Goal: Task Accomplishment & Management: Use online tool/utility

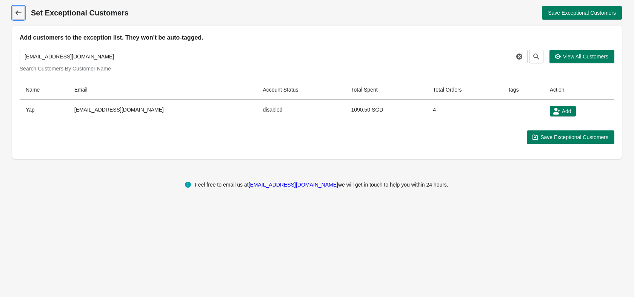
click at [18, 12] on icon at bounding box center [19, 13] width 8 height 8
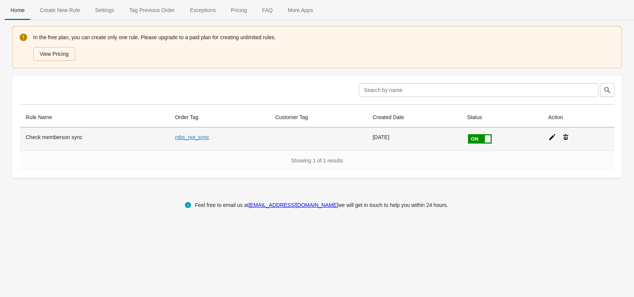
click at [548, 138] on icon at bounding box center [552, 138] width 8 height 8
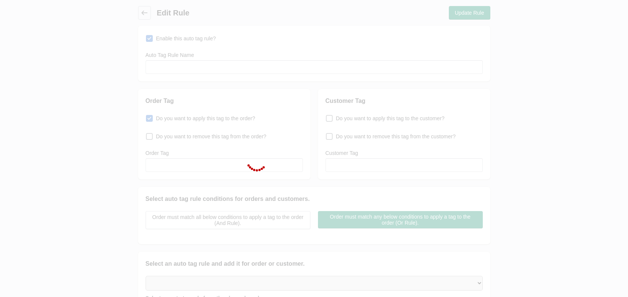
type input "Check memberson sync"
checkbox input "true"
type input "mbs_not_sync"
select select "46"
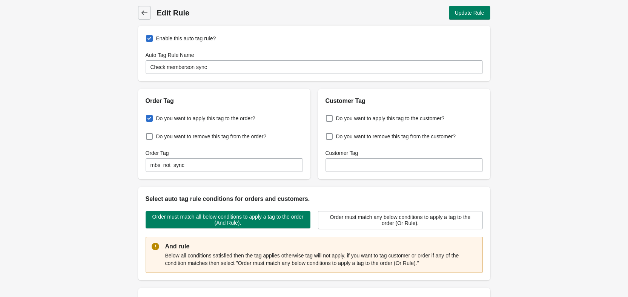
scroll to position [189, 0]
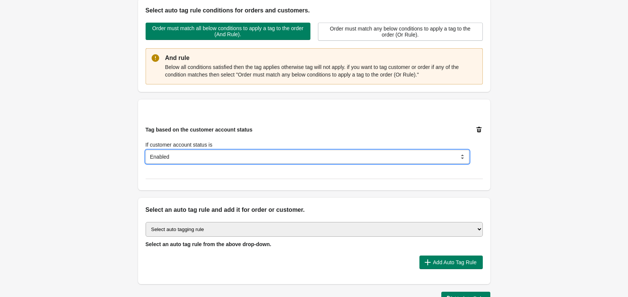
click at [246, 159] on select "Disabled Invited Enabled Declined" at bounding box center [308, 157] width 324 height 14
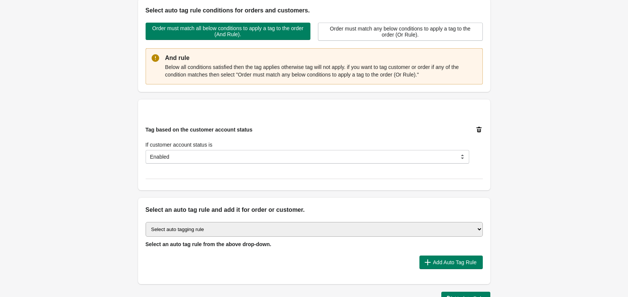
drag, startPoint x: 256, startPoint y: 130, endPoint x: 410, endPoint y: 137, distance: 154.1
click at [256, 130] on div "Tag based on the customer account status If customer account status is Disabled…" at bounding box center [308, 145] width 324 height 38
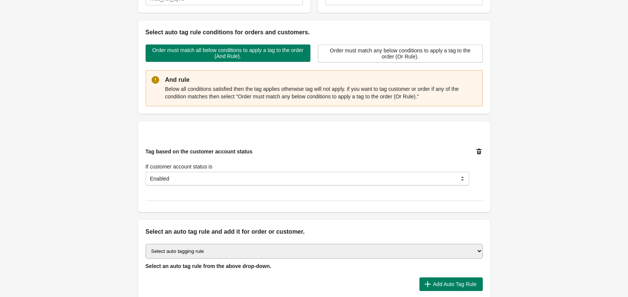
scroll to position [242, 0]
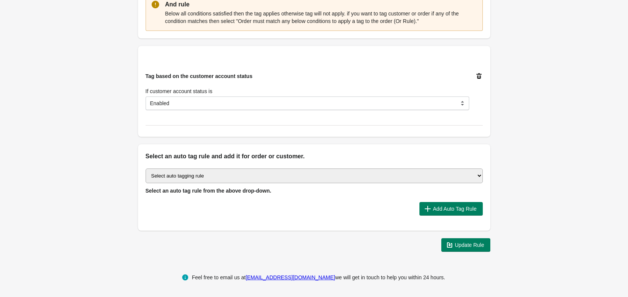
click at [273, 178] on select "Select auto tagging rule Tag by order amount Tag based on the order count (Volu…" at bounding box center [314, 176] width 337 height 15
click at [275, 203] on div at bounding box center [280, 209] width 268 height 14
click at [379, 176] on select "Select auto tagging rule Tag by order amount Tag based on the order count (Volu…" at bounding box center [314, 176] width 337 height 15
click at [373, 217] on div "Select auto tagging rule Tag by order amount Tag based on the order count (Volu…" at bounding box center [314, 196] width 353 height 70
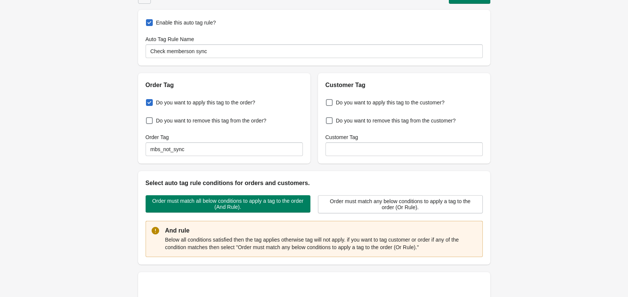
scroll to position [205, 0]
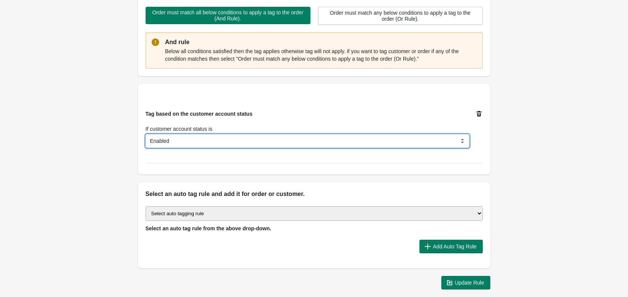
click at [204, 148] on select "Disabled Invited Enabled Declined" at bounding box center [308, 141] width 324 height 14
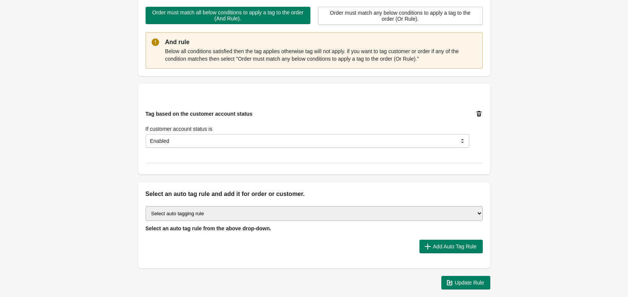
drag, startPoint x: 231, startPoint y: 120, endPoint x: 226, endPoint y: 134, distance: 14.4
click at [231, 120] on div "Tag based on the customer account status If customer account status is Disabled…" at bounding box center [308, 129] width 324 height 38
click at [197, 219] on select "Select auto tagging rule Tag by order amount Tag based on the order count (Volu…" at bounding box center [314, 213] width 337 height 15
select select "53"
click at [146, 206] on select "Select auto tagging rule Tag by order amount Tag based on the order count (Volu…" at bounding box center [314, 213] width 337 height 15
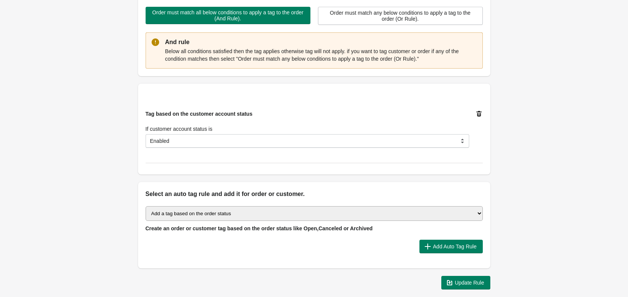
scroll to position [242, 0]
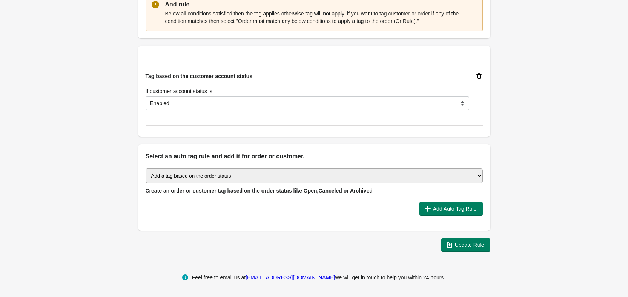
click at [228, 174] on select "Select auto tagging rule Tag by order amount Tag based on the order count (Volu…" at bounding box center [314, 176] width 337 height 15
click at [232, 178] on select "Select auto tagging rule Tag by order amount Tag based on the order count (Volu…" at bounding box center [314, 176] width 337 height 15
click at [74, 131] on div "Back Edit Rule Update Rule Enable this auto tag rule? Auto Tag Rule Name Check …" at bounding box center [314, 8] width 628 height 500
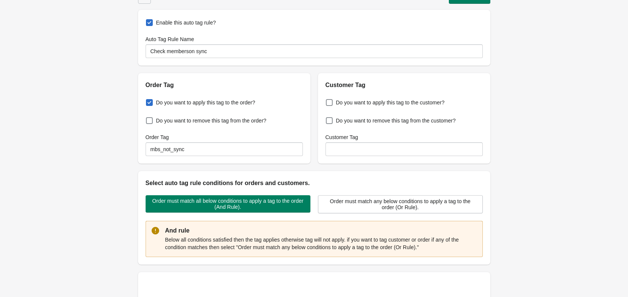
scroll to position [0, 0]
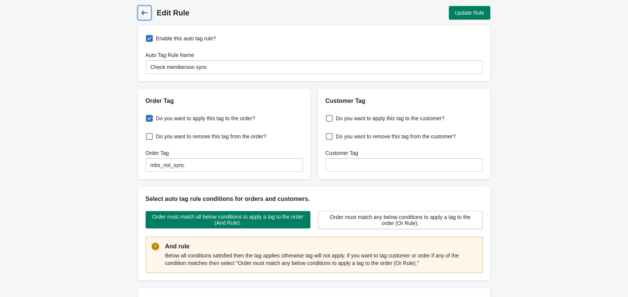
click at [142, 9] on icon at bounding box center [145, 13] width 8 height 8
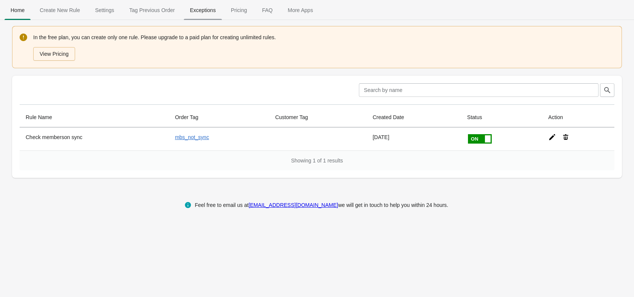
click at [202, 15] on span "Exceptions" at bounding box center [203, 10] width 38 height 14
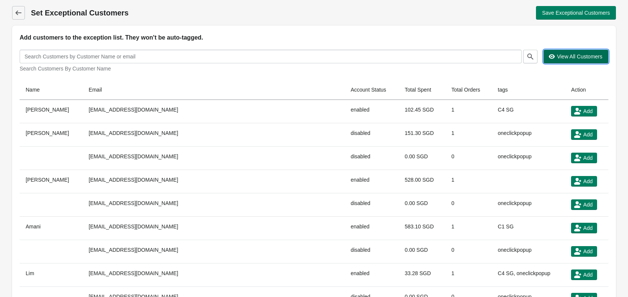
click at [556, 53] on span "View All Customers" at bounding box center [576, 57] width 53 height 8
click at [17, 11] on icon at bounding box center [18, 13] width 6 height 5
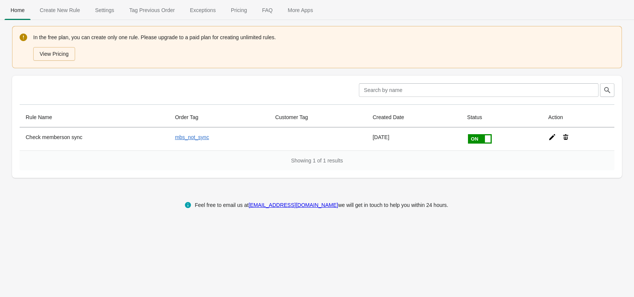
click at [214, 14] on span "Exceptions" at bounding box center [203, 10] width 38 height 14
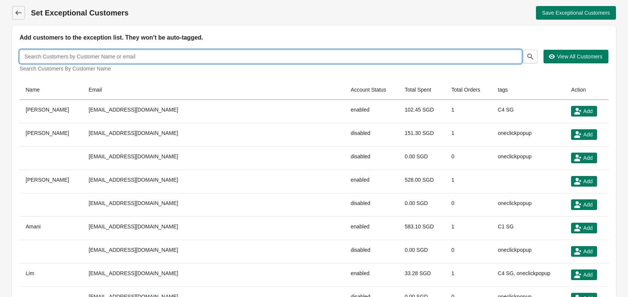
click at [144, 60] on input "text" at bounding box center [271, 57] width 502 height 14
type input "dicky"
click at [528, 55] on icon "button" at bounding box center [531, 57] width 8 height 8
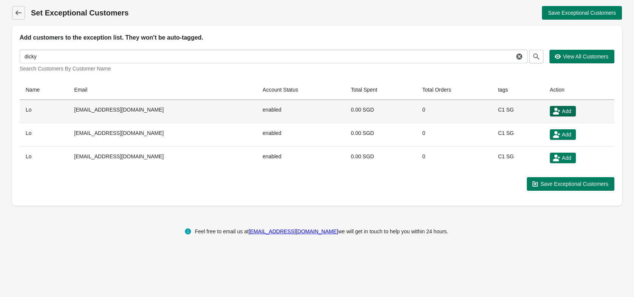
click at [562, 111] on span "Add" at bounding box center [566, 111] width 9 height 6
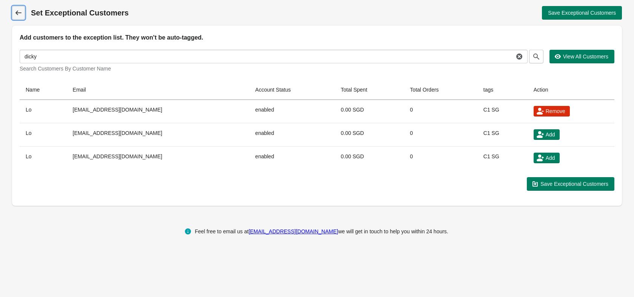
click at [20, 12] on icon at bounding box center [18, 13] width 6 height 5
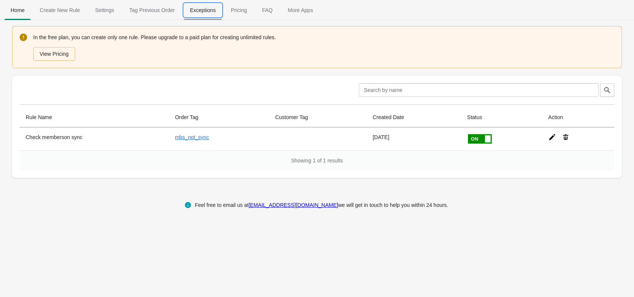
click at [207, 14] on span "Exceptions" at bounding box center [203, 10] width 38 height 14
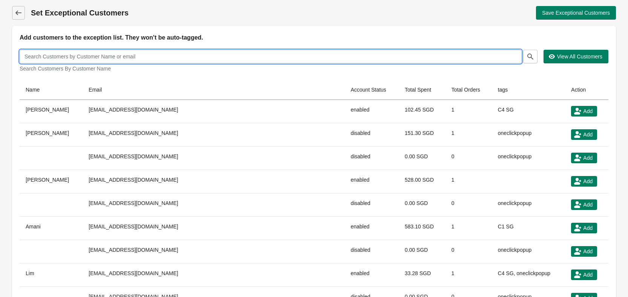
click at [216, 63] on input "text" at bounding box center [271, 57] width 502 height 14
type input "dicky"
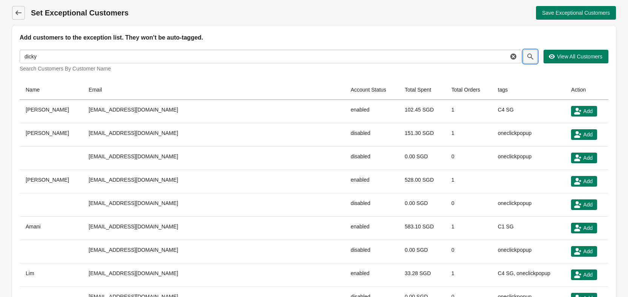
click at [530, 59] on icon "button" at bounding box center [531, 57] width 8 height 8
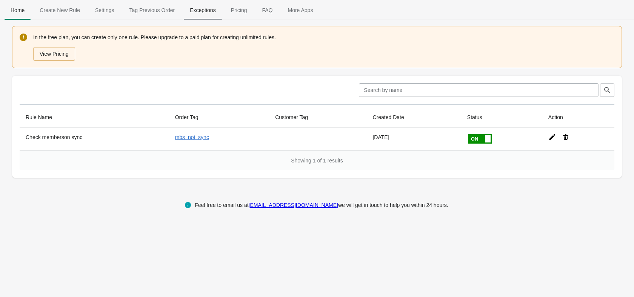
click at [201, 11] on span "Exceptions" at bounding box center [203, 10] width 38 height 14
click at [196, 12] on span "Exceptions" at bounding box center [203, 10] width 38 height 14
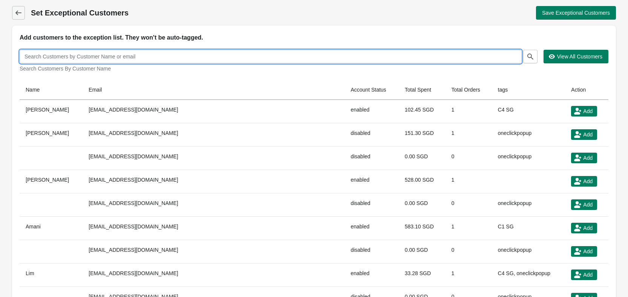
click at [228, 63] on input "text" at bounding box center [271, 57] width 502 height 14
type input "dicky"
click at [532, 57] on icon "button" at bounding box center [531, 57] width 8 height 8
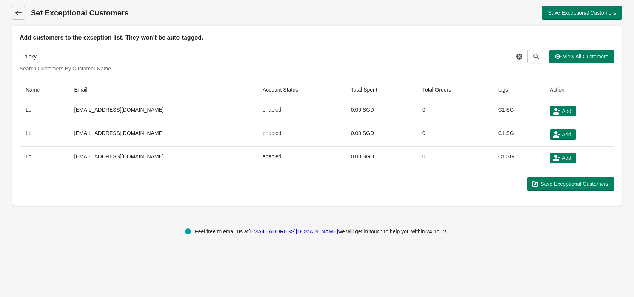
click at [22, 12] on icon at bounding box center [19, 13] width 8 height 8
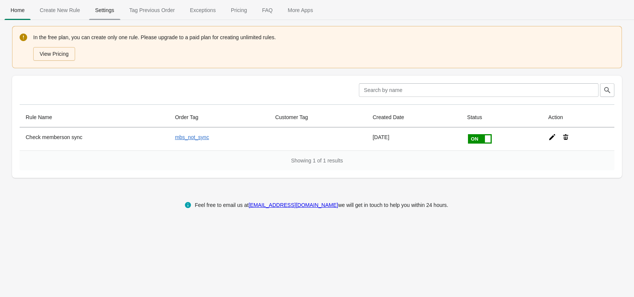
click at [95, 13] on span "Settings" at bounding box center [104, 10] width 31 height 14
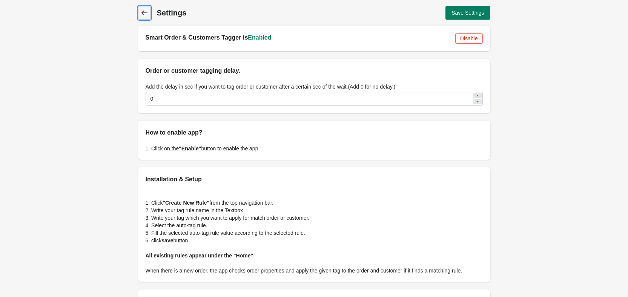
click at [145, 16] on icon at bounding box center [145, 13] width 8 height 8
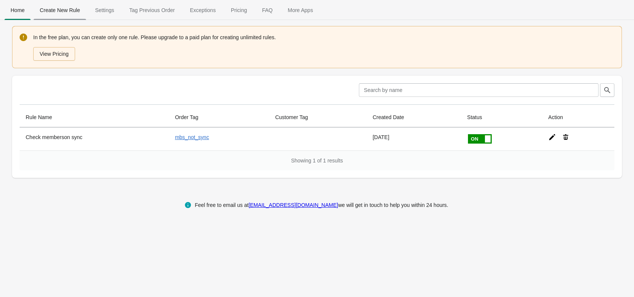
click at [56, 18] on button "Create New Rule" at bounding box center [59, 10] width 55 height 20
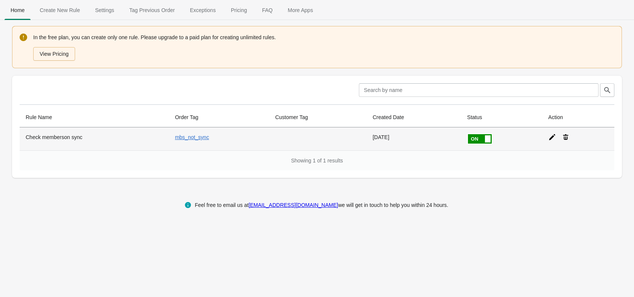
click at [553, 139] on icon at bounding box center [552, 138] width 8 height 8
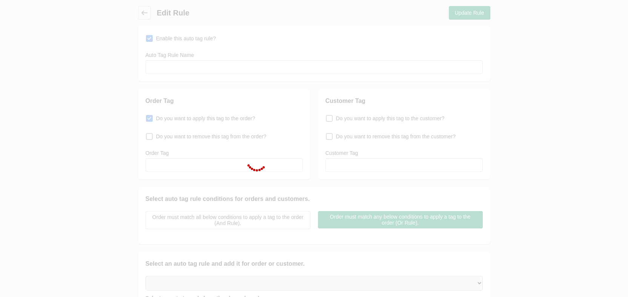
type input "Check memberson sync"
checkbox input "true"
type input "mbs_not_sync"
select select "46"
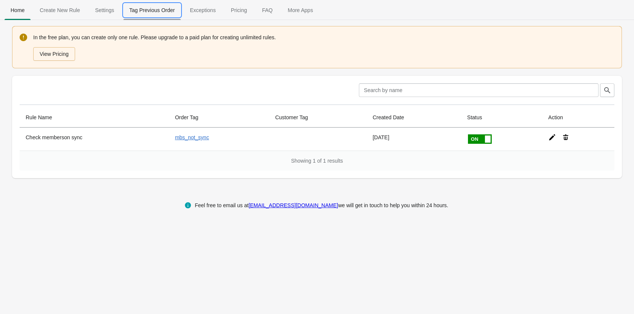
drag, startPoint x: 146, startPoint y: 12, endPoint x: 163, endPoint y: 13, distance: 17.0
click at [146, 12] on span "Tag Previous Order" at bounding box center [152, 10] width 58 height 14
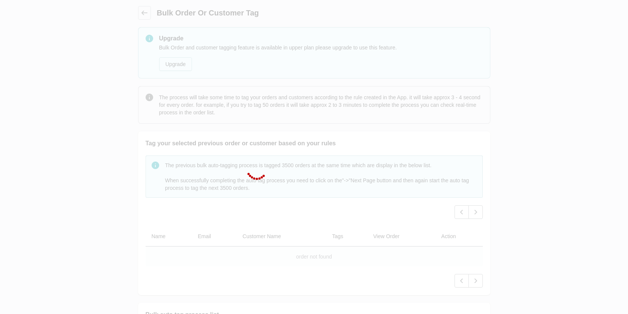
click at [188, 13] on div at bounding box center [314, 157] width 628 height 314
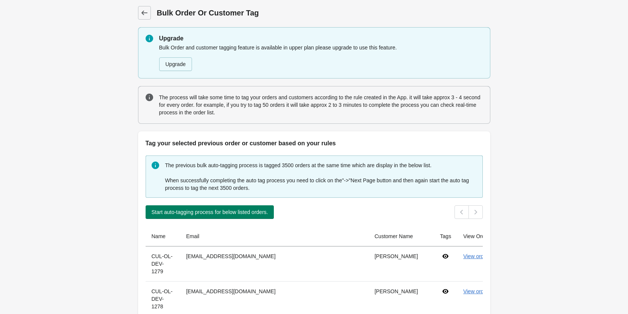
click at [145, 20] on div "Back Bulk Order Or Customer Tag Upgrade Bulk Order and customer tagging feature…" at bounding box center [314, 313] width 377 height 627
click at [145, 18] on link "Back" at bounding box center [144, 13] width 13 height 14
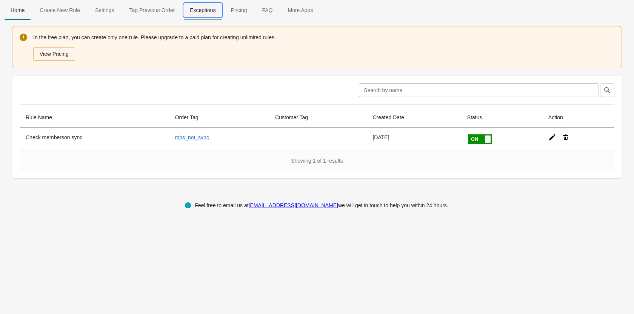
click at [208, 13] on span "Exceptions" at bounding box center [203, 10] width 38 height 14
click at [200, 11] on span "Exceptions" at bounding box center [203, 10] width 38 height 14
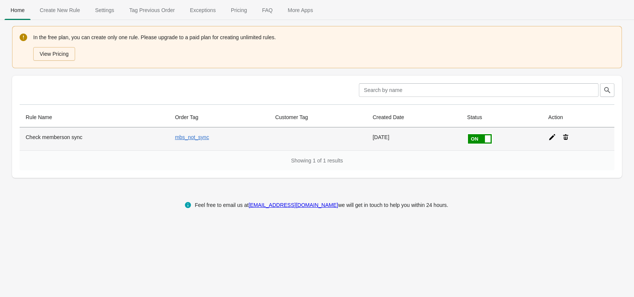
click at [548, 137] on icon at bounding box center [552, 138] width 8 height 8
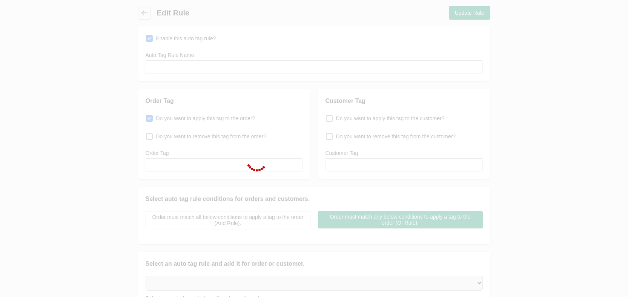
type input "Check memberson sync"
checkbox input "true"
type input "mbs_not_sync"
select select "46"
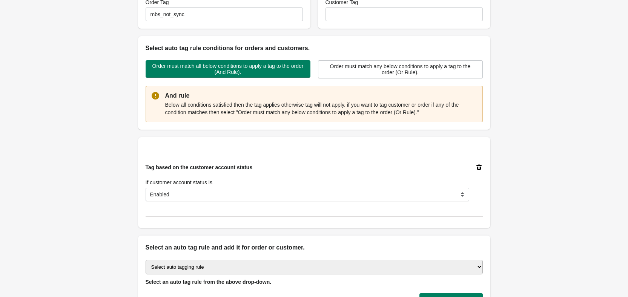
scroll to position [242, 0]
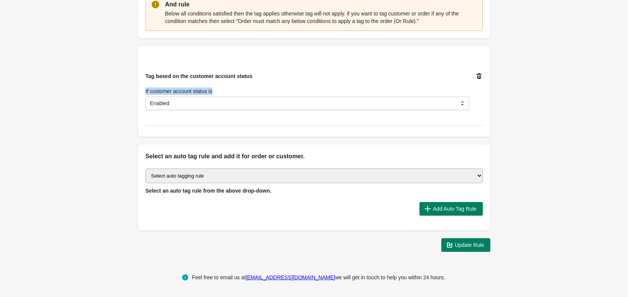
drag, startPoint x: 217, startPoint y: 91, endPoint x: 145, endPoint y: 92, distance: 72.5
click at [144, 92] on div "Tag based on the customer account status If customer account status is Disabled…" at bounding box center [311, 88] width 343 height 44
copy label "If customer account status is"
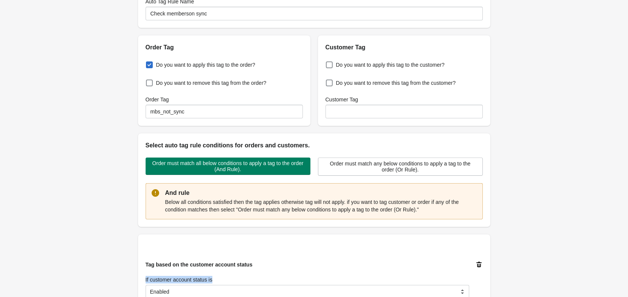
scroll to position [0, 0]
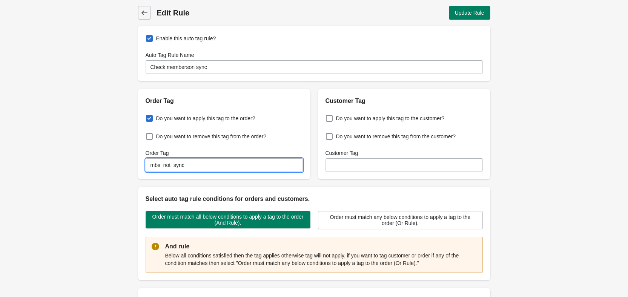
drag, startPoint x: 210, startPoint y: 165, endPoint x: 96, endPoint y: 163, distance: 114.0
click at [96, 163] on div "Back Edit Rule Update Rule Enable this auto tag rule? Auto Tag Rule Name Check …" at bounding box center [314, 250] width 628 height 500
click at [177, 283] on div "Enable this auto tag rule? Auto Tag Rule Name Check memberson sync Order Tag Do…" at bounding box center [314, 260] width 353 height 469
